Goal: Check status: Check status

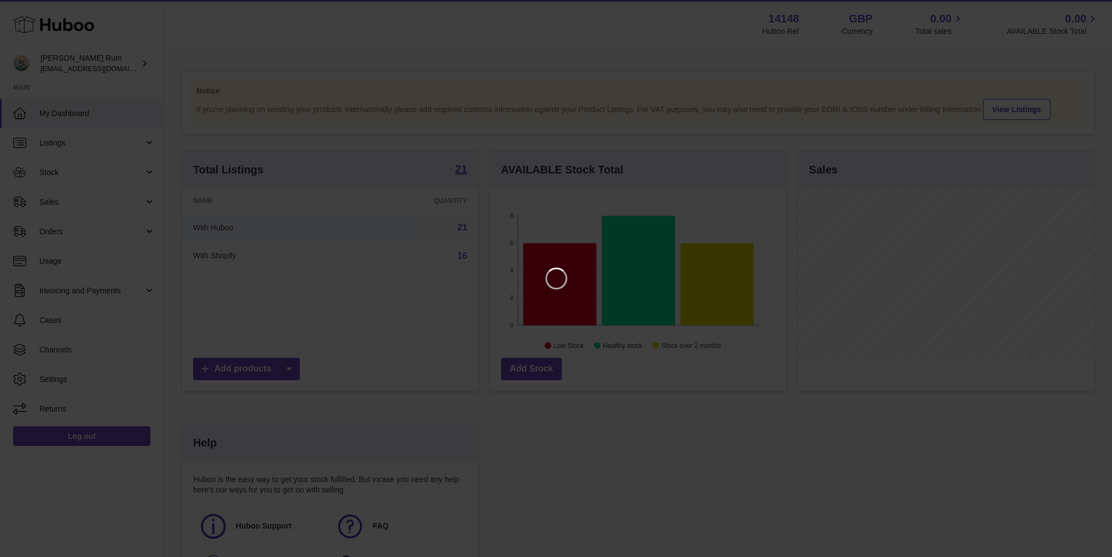
scroll to position [171, 299]
click at [1088, 11] on icon "Close" at bounding box center [1091, 9] width 13 height 13
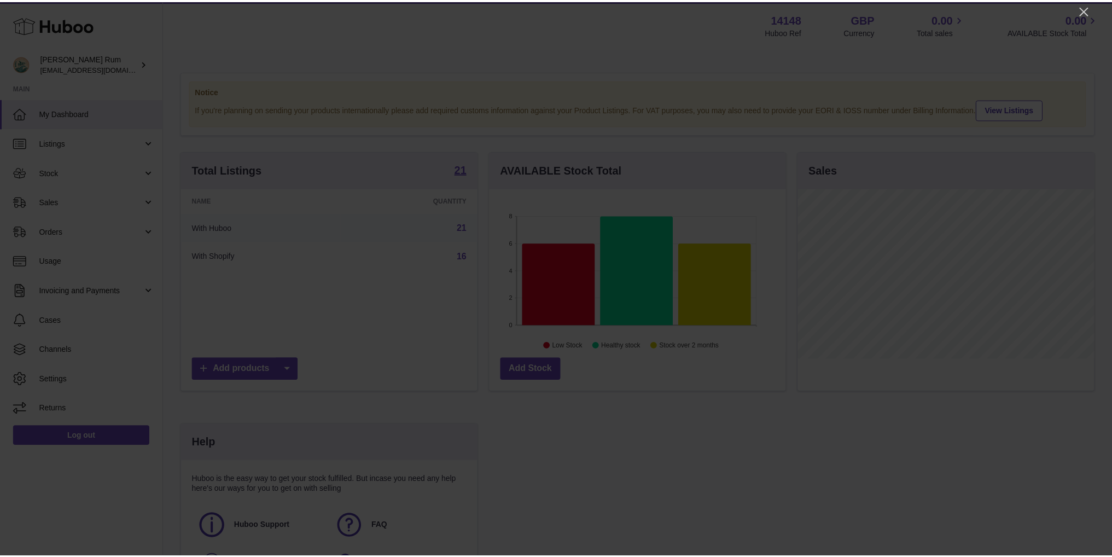
scroll to position [546928, 546802]
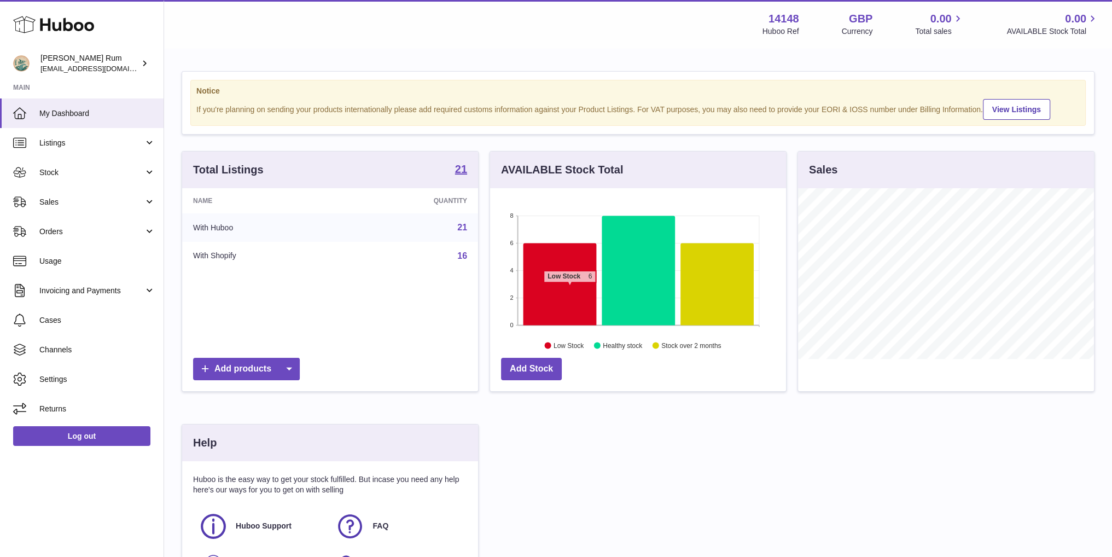
click at [570, 287] on icon at bounding box center [559, 284] width 73 height 82
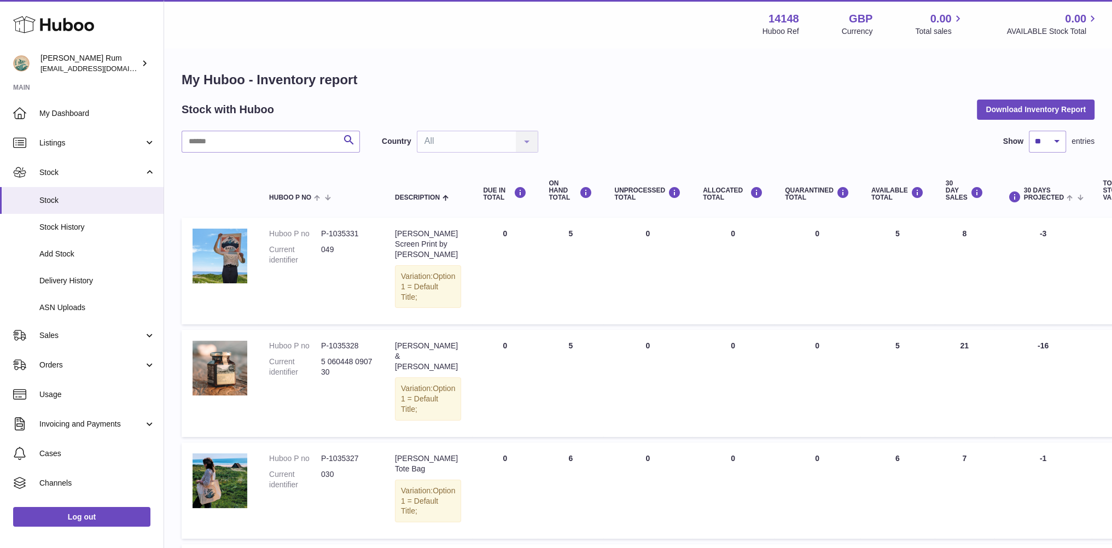
click at [559, 56] on div "My Huboo - Inventory report Stock with Huboo Download Inventory Report Search C…" at bounding box center [638, 527] width 948 height 956
click at [495, 51] on div "My Huboo - Inventory report Stock with Huboo Download Inventory Report Search C…" at bounding box center [638, 527] width 948 height 956
drag, startPoint x: 568, startPoint y: 54, endPoint x: 615, endPoint y: 60, distance: 47.4
click at [569, 54] on div "My Huboo - Inventory report Stock with Huboo Download Inventory Report Search C…" at bounding box center [638, 527] width 948 height 956
click at [646, 62] on div "My Huboo - Inventory report Stock with Huboo Download Inventory Report Search C…" at bounding box center [638, 527] width 948 height 956
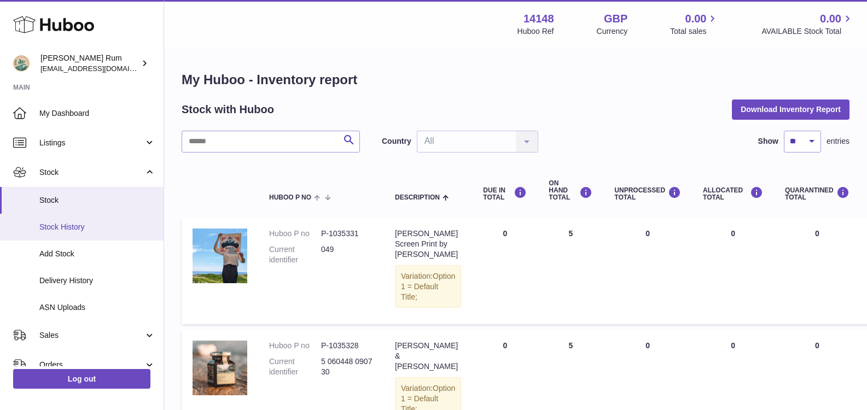
click at [84, 231] on span "Stock History" at bounding box center [97, 227] width 116 height 10
click at [90, 196] on span "Stock" at bounding box center [97, 200] width 116 height 10
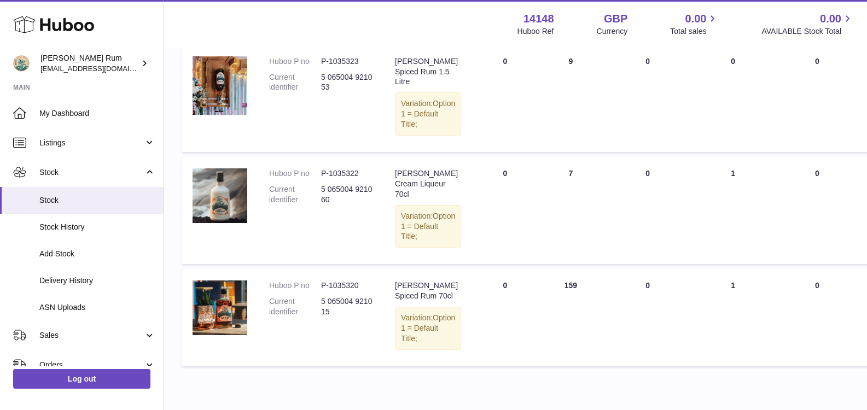
scroll to position [690, 0]
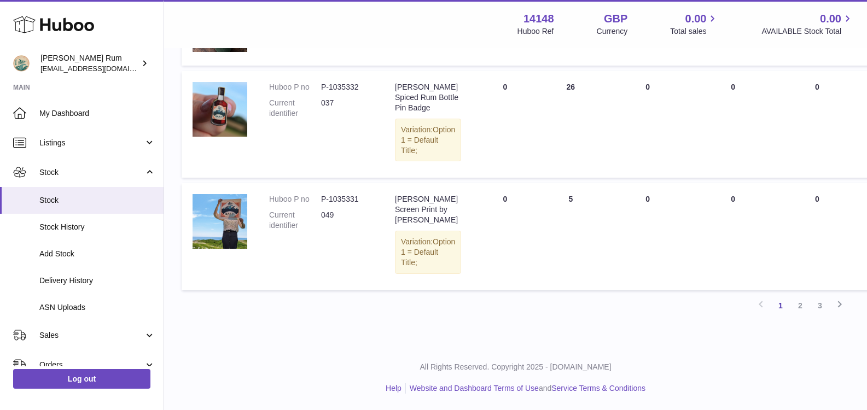
scroll to position [852, 0]
click at [820, 304] on link "3" at bounding box center [820, 306] width 20 height 20
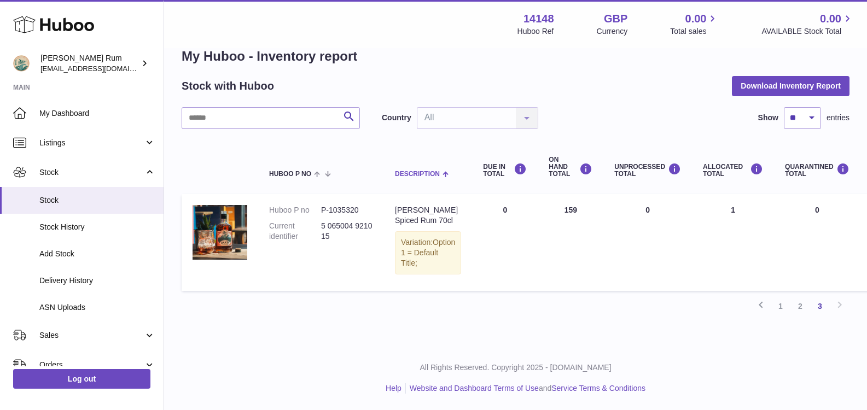
scroll to position [34, 0]
click at [796, 307] on link "2" at bounding box center [801, 307] width 20 height 20
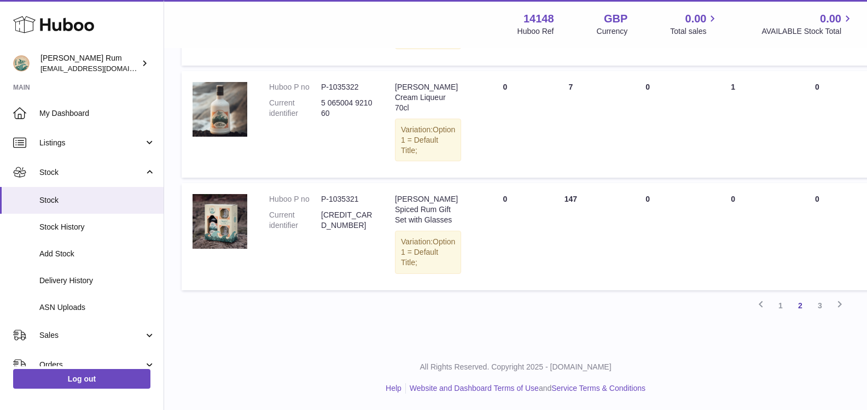
scroll to position [1034, 0]
